Goal: Transaction & Acquisition: Purchase product/service

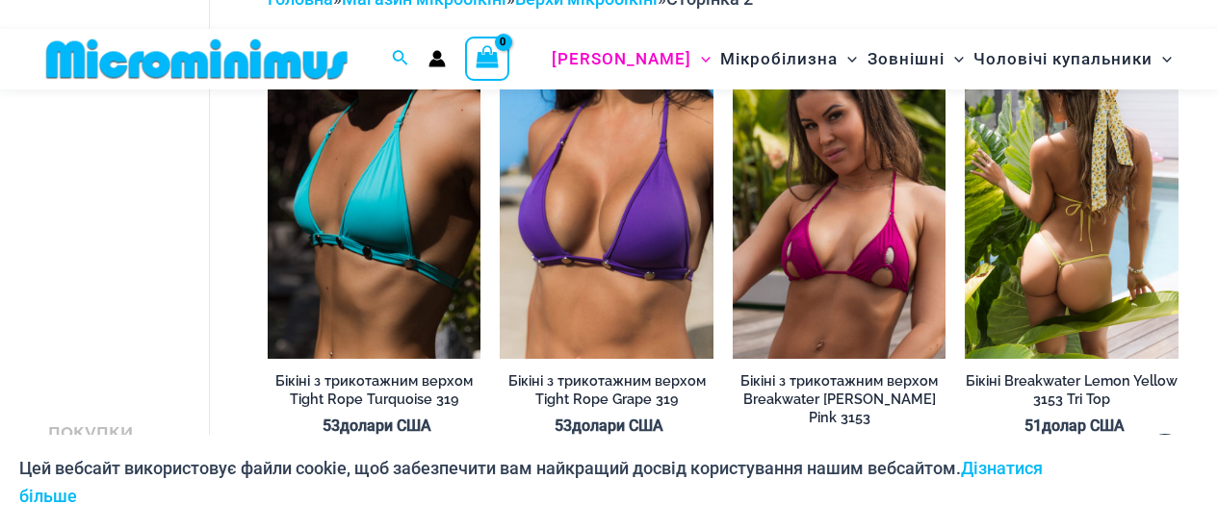
scroll to position [175, 0]
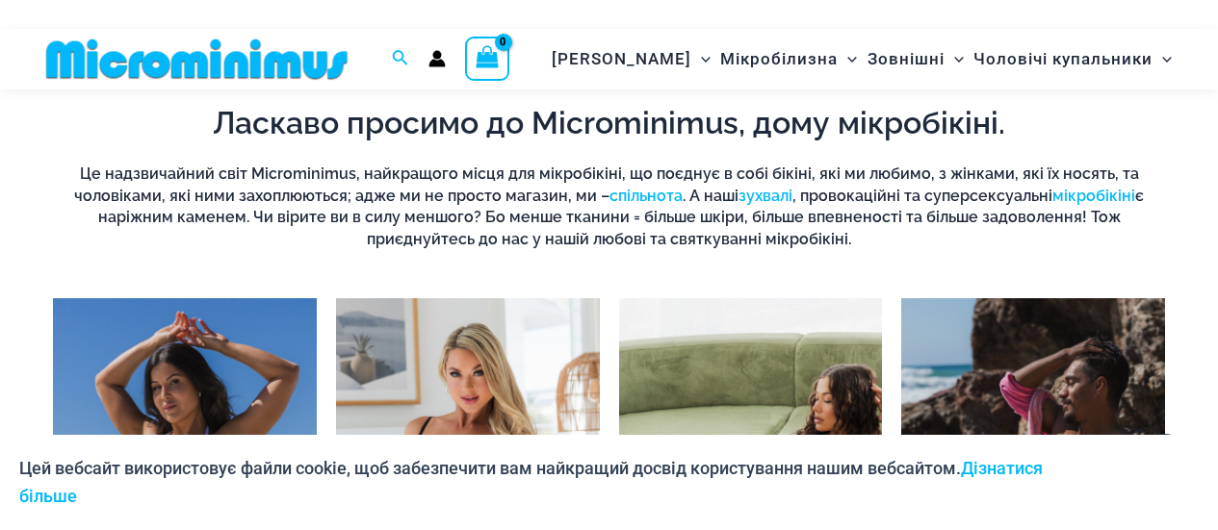
scroll to position [1041, 0]
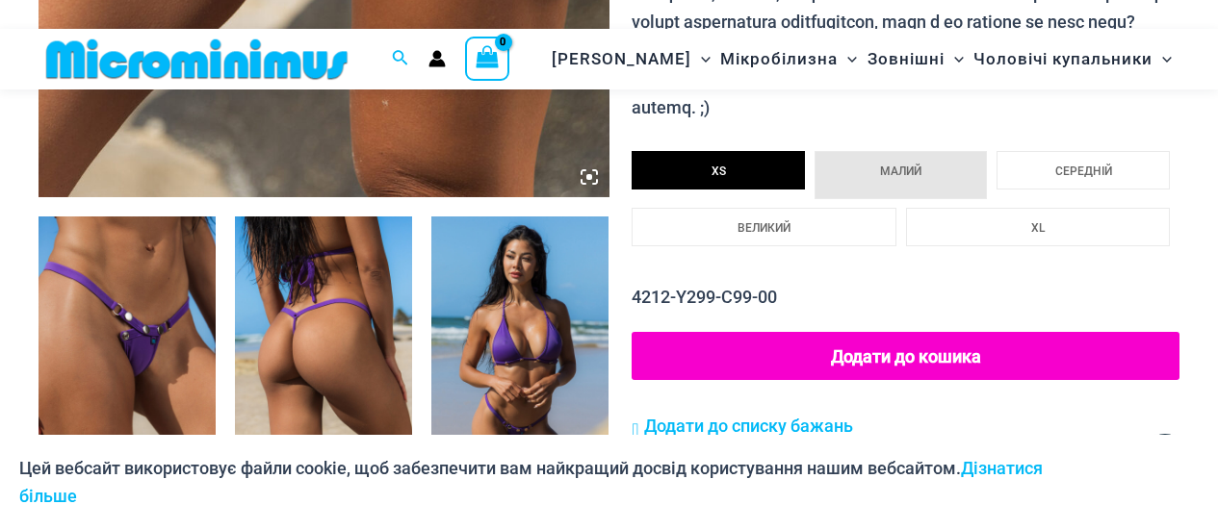
scroll to position [656, 0]
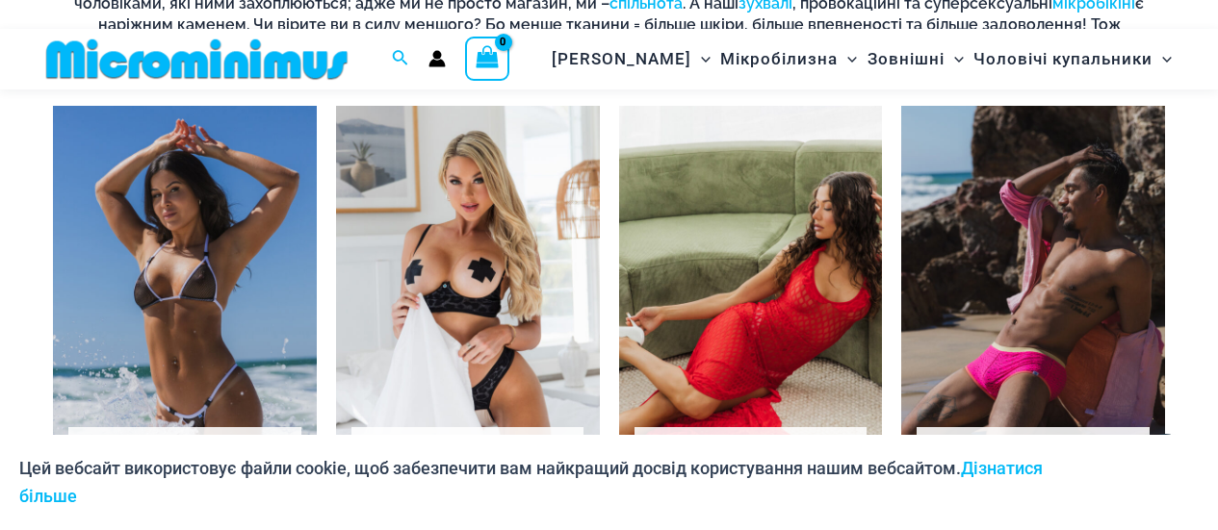
scroll to position [1426, 0]
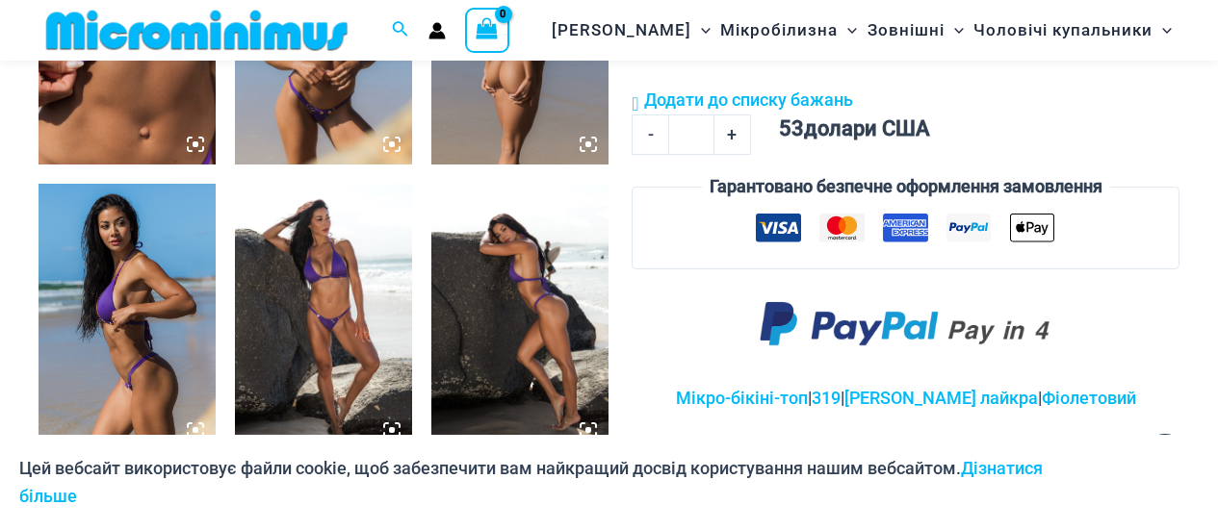
scroll to position [1234, 0]
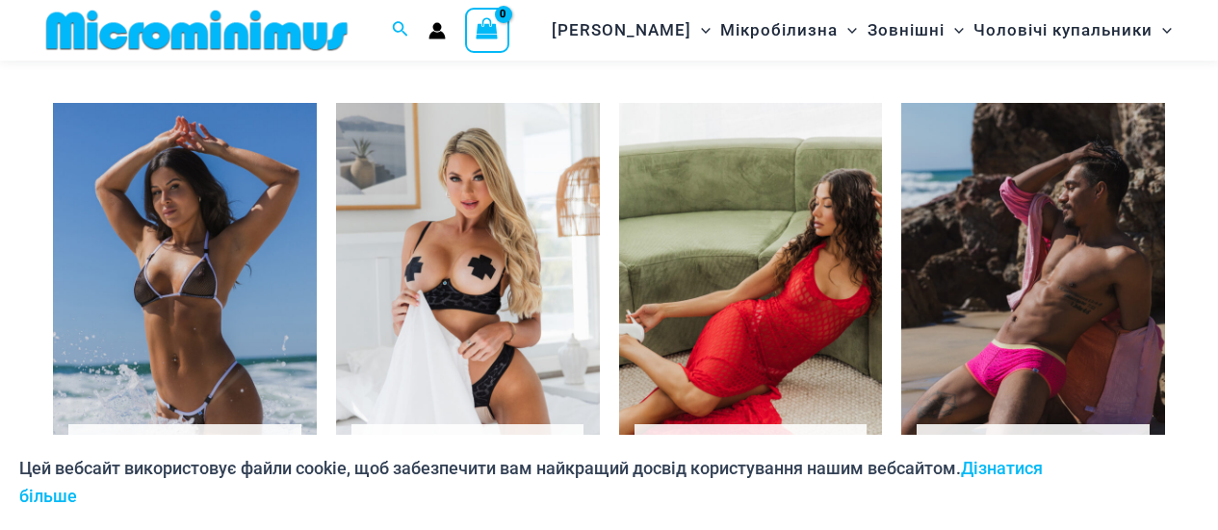
scroll to position [1526, 0]
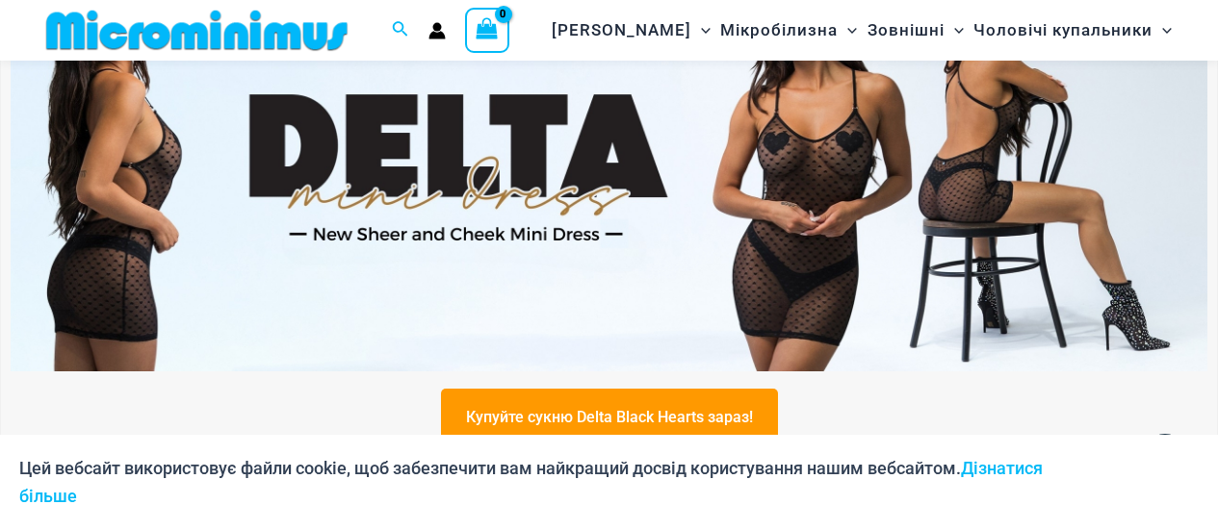
scroll to position [563, 0]
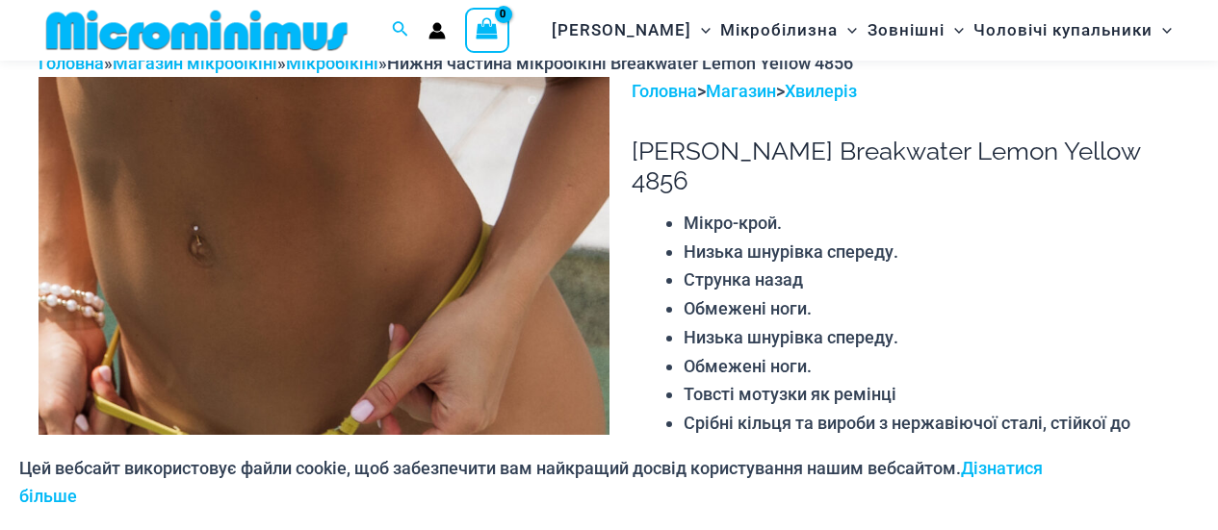
scroll to position [178, 0]
